Goal: Information Seeking & Learning: Learn about a topic

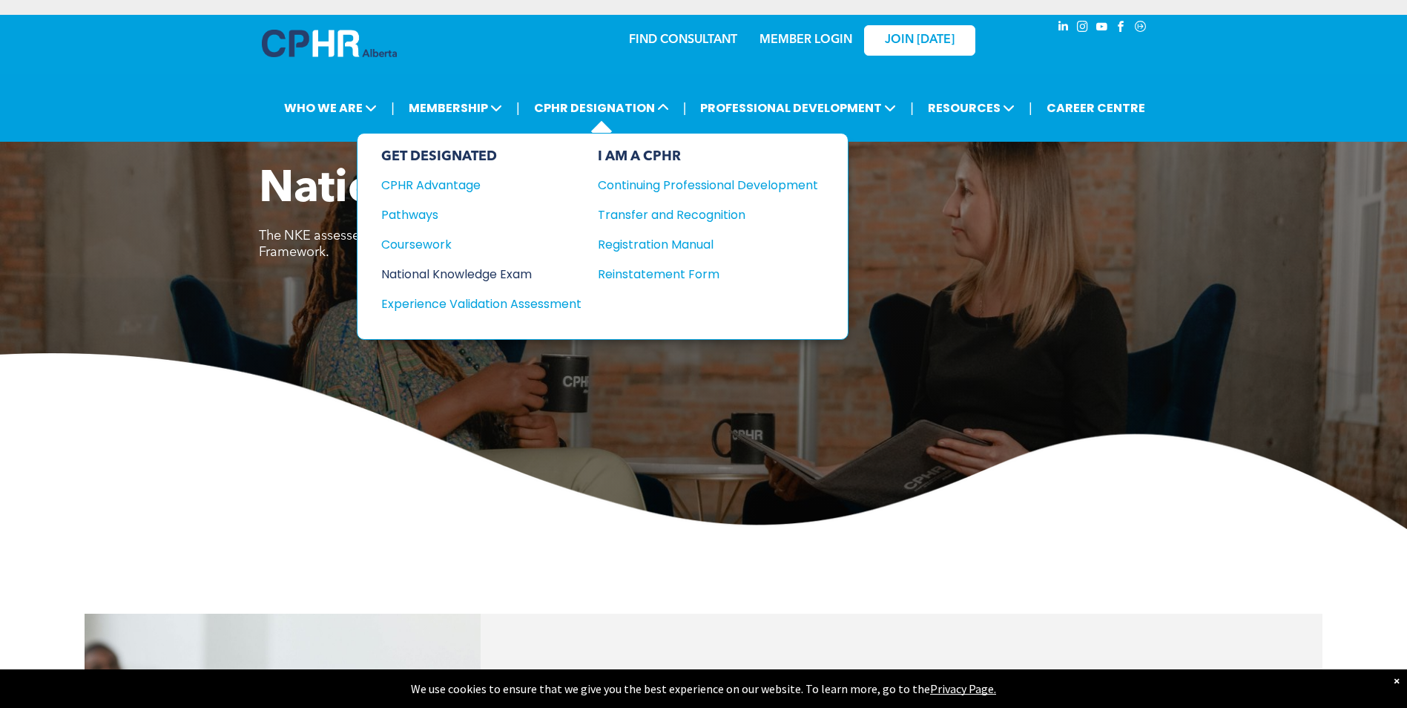
click at [478, 268] on div "National Knowledge Exam" at bounding box center [471, 274] width 180 height 19
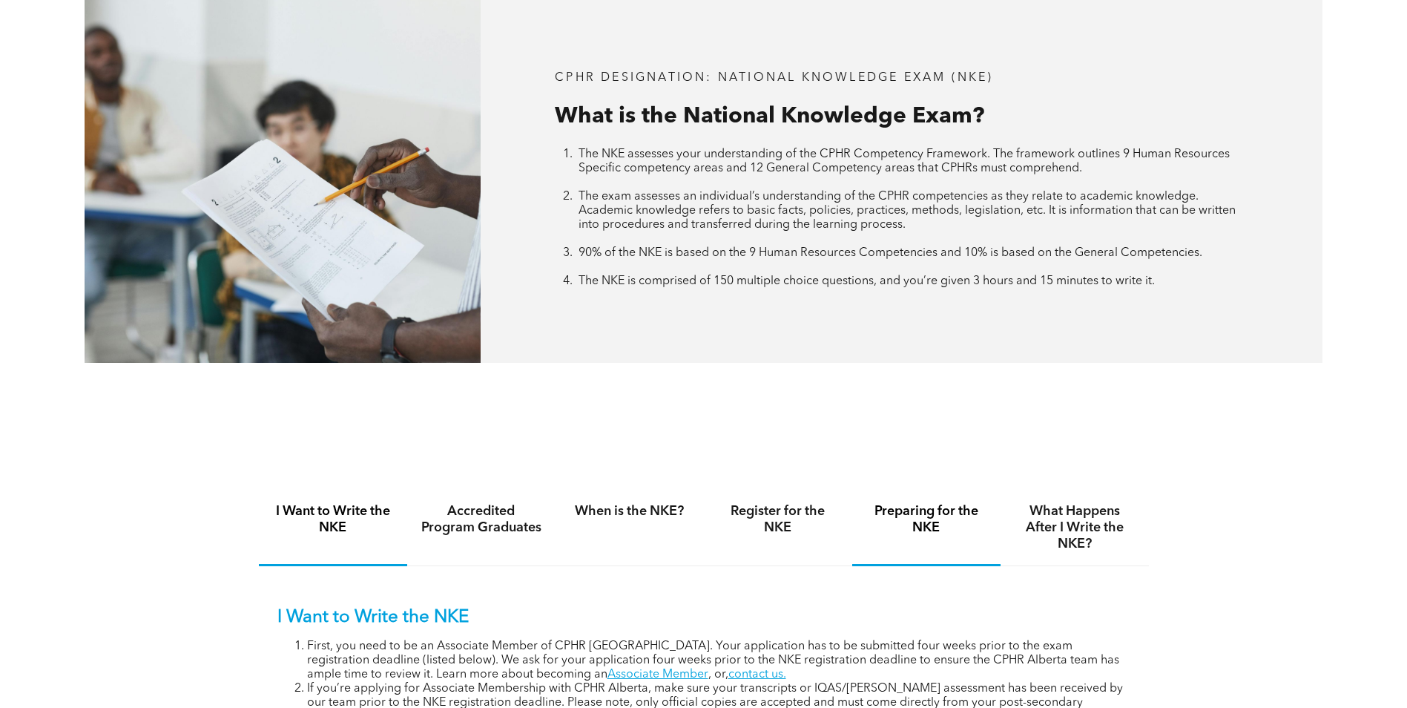
click at [949, 513] on h4 "Preparing for the NKE" at bounding box center [927, 519] width 122 height 33
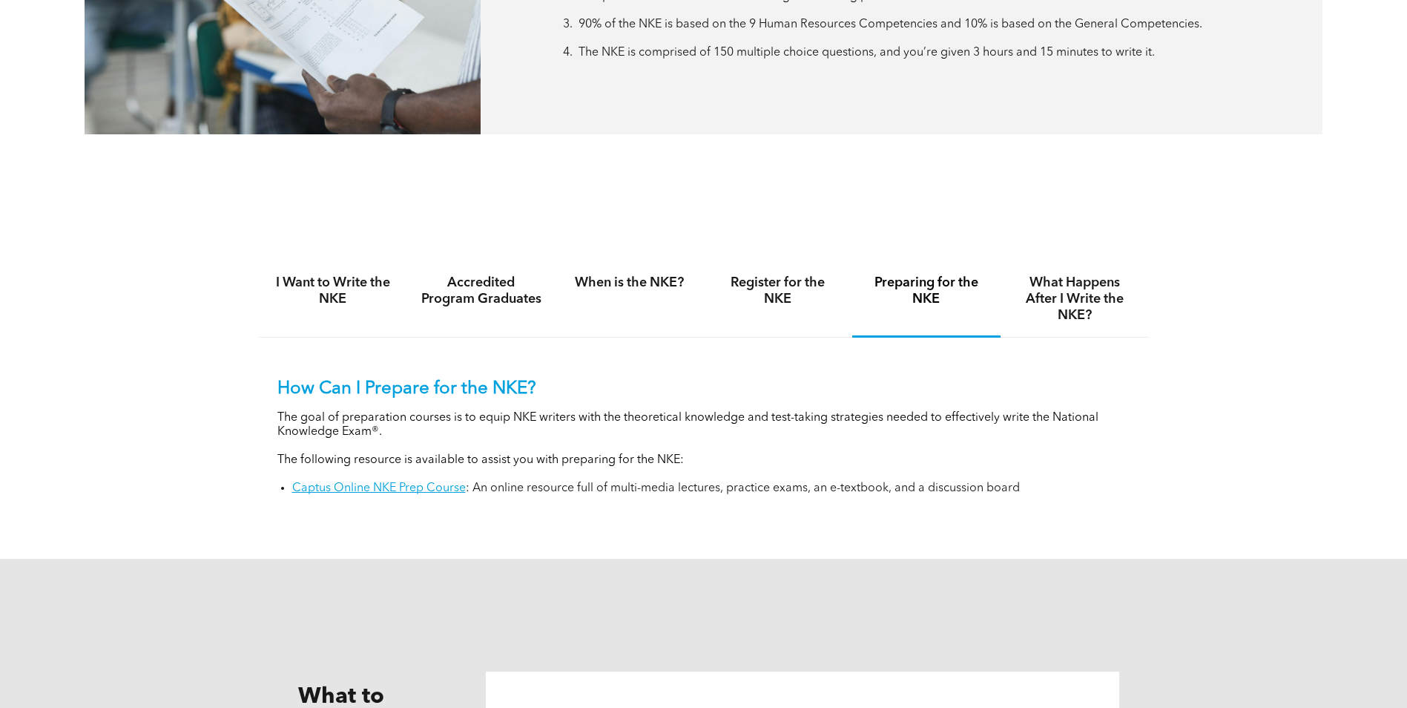
scroll to position [987, 0]
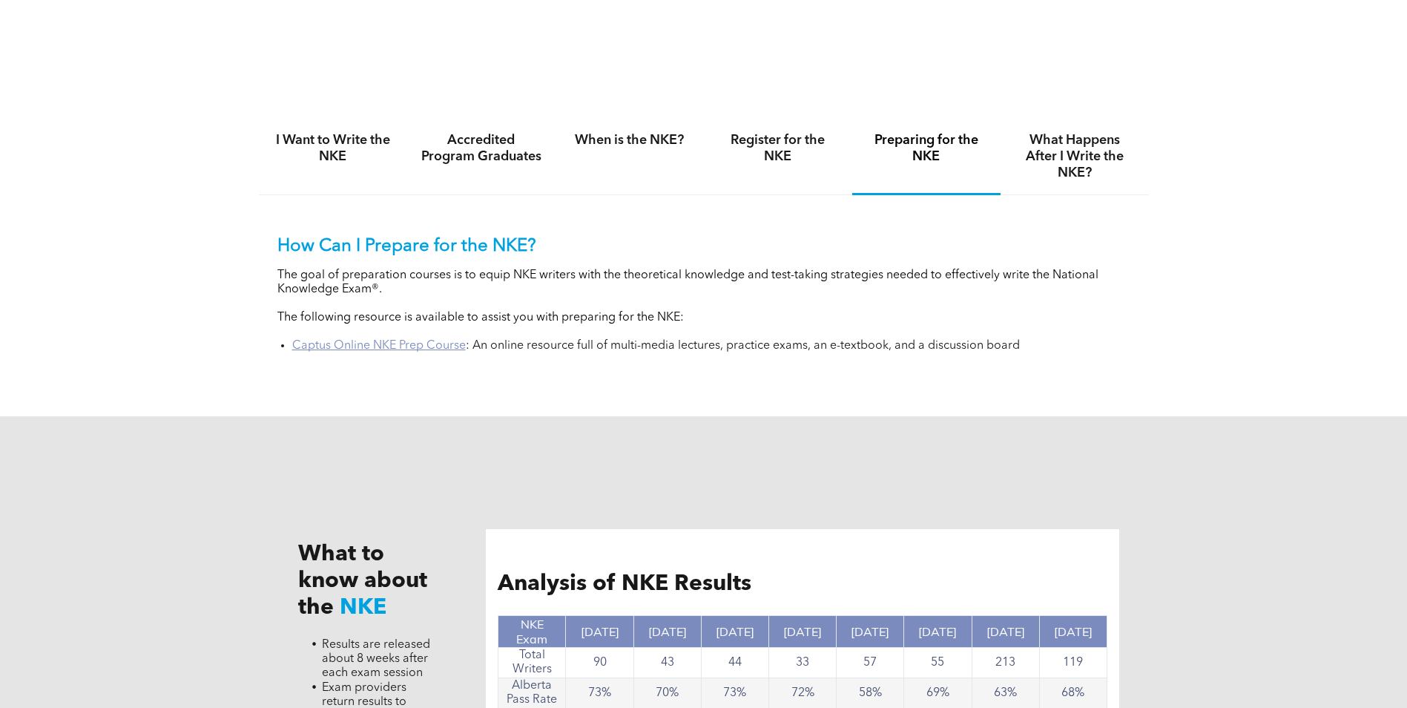
click at [398, 340] on link "Captus Online NKE Prep Course" at bounding box center [379, 346] width 174 height 12
